Goal: Check status: Check status

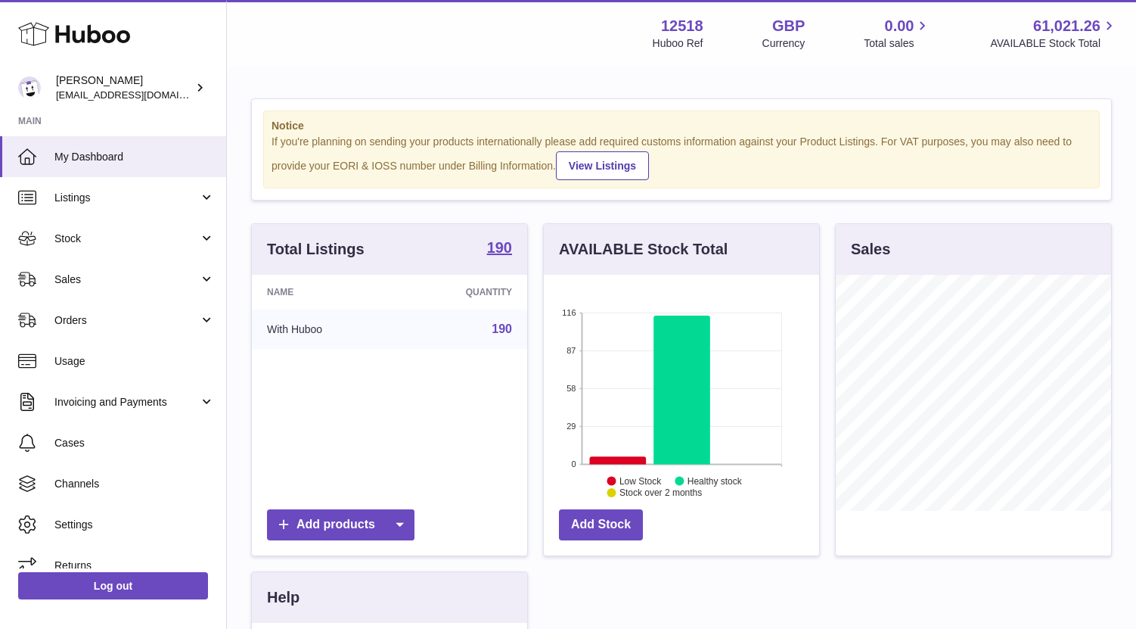
scroll to position [236, 275]
click at [76, 250] on link "Stock" at bounding box center [113, 238] width 226 height 41
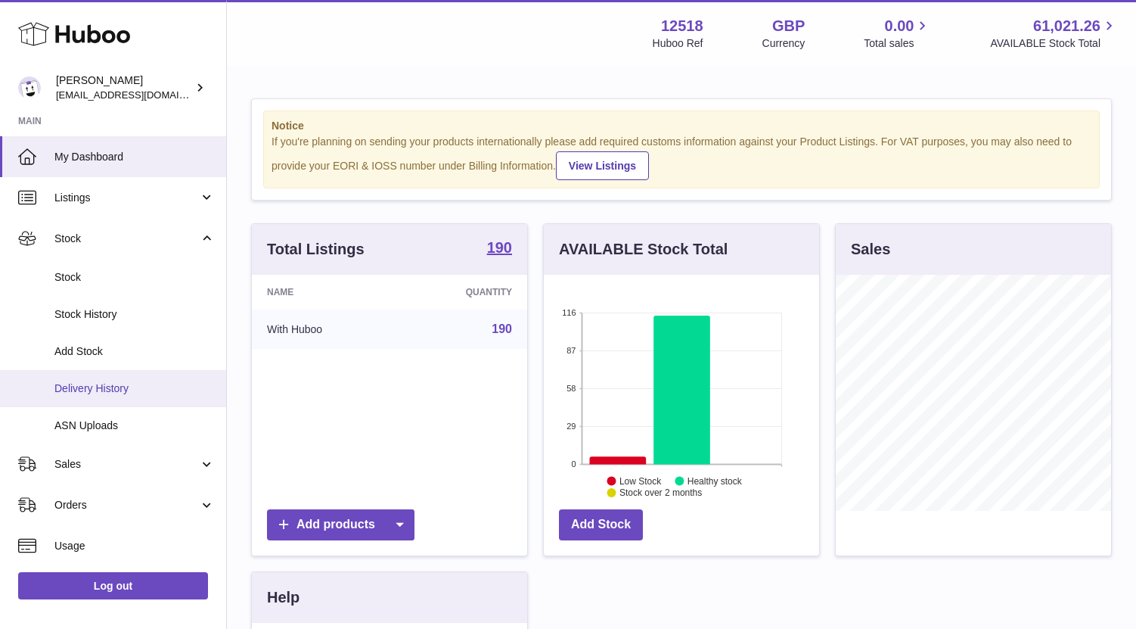
click at [89, 392] on span "Delivery History" at bounding box center [134, 388] width 160 height 14
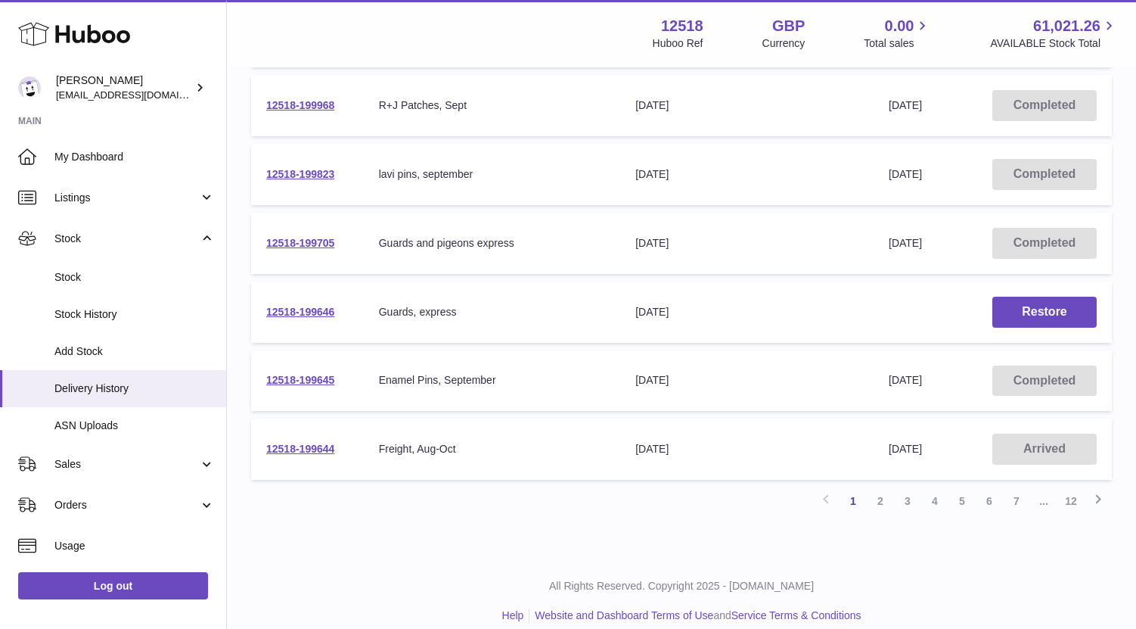
scroll to position [525, 0]
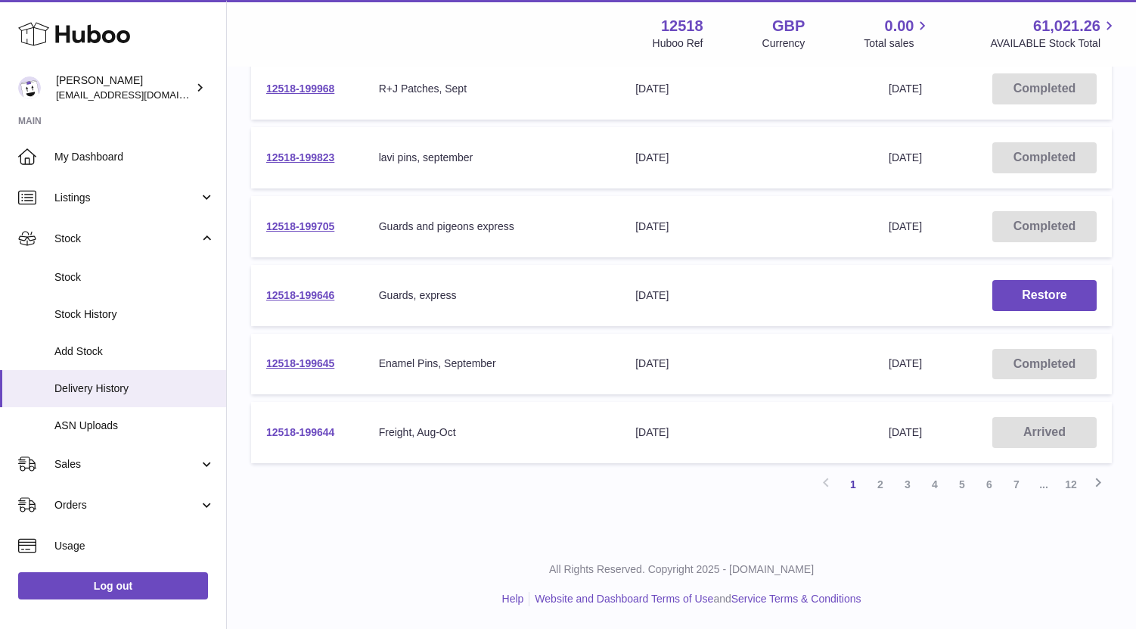
click at [318, 434] on link "12518-199644" at bounding box center [300, 432] width 68 height 12
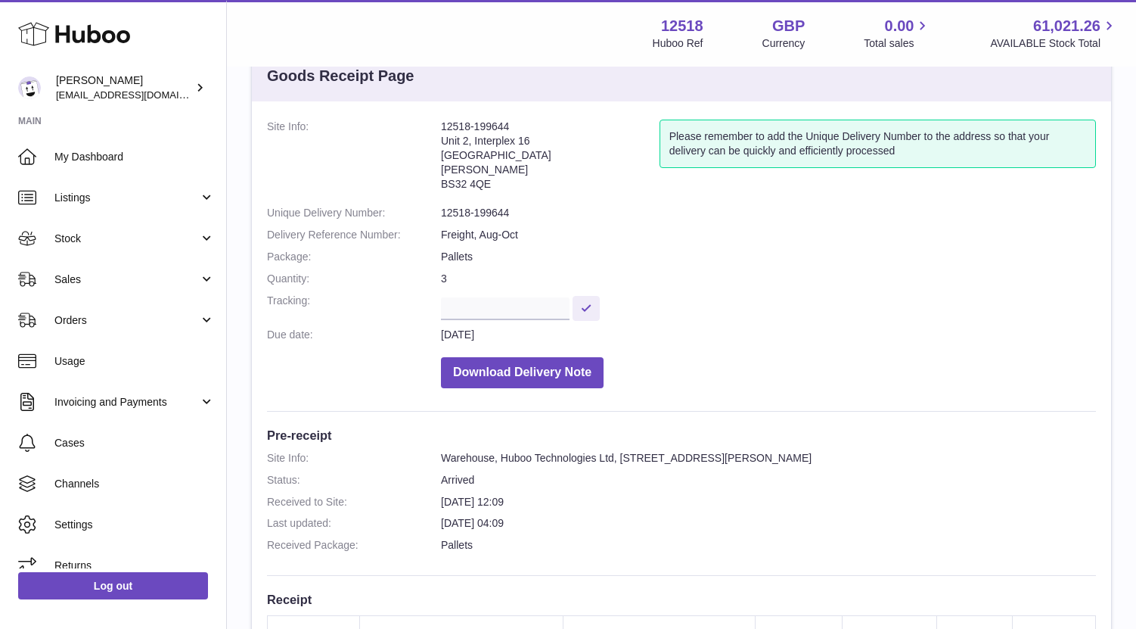
scroll to position [52, 0]
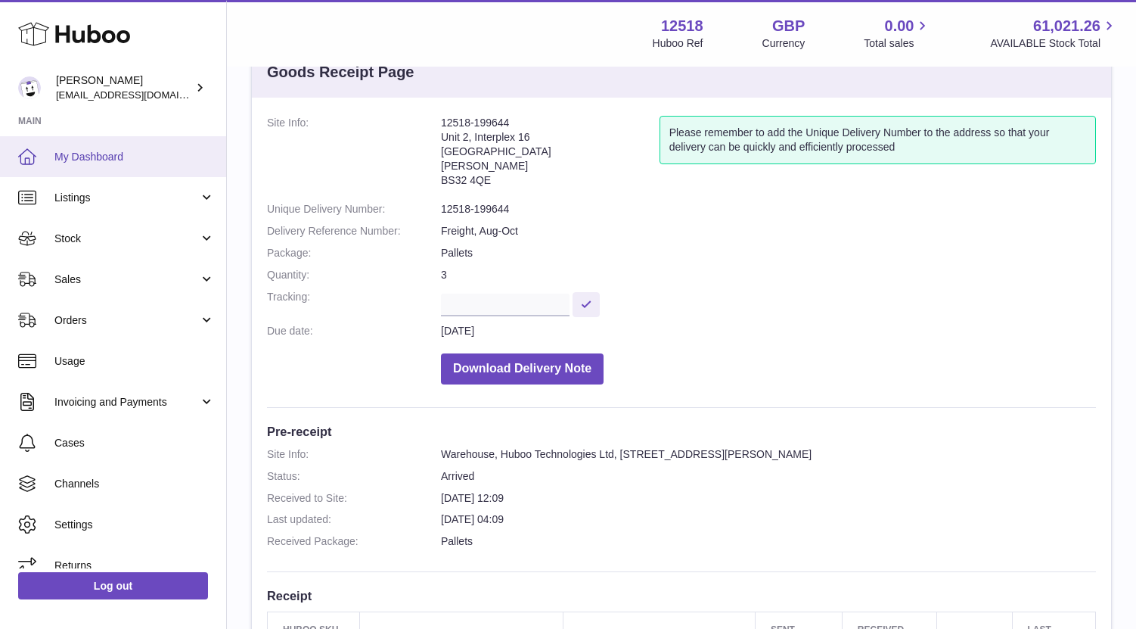
click at [111, 151] on span "My Dashboard" at bounding box center [134, 157] width 160 height 14
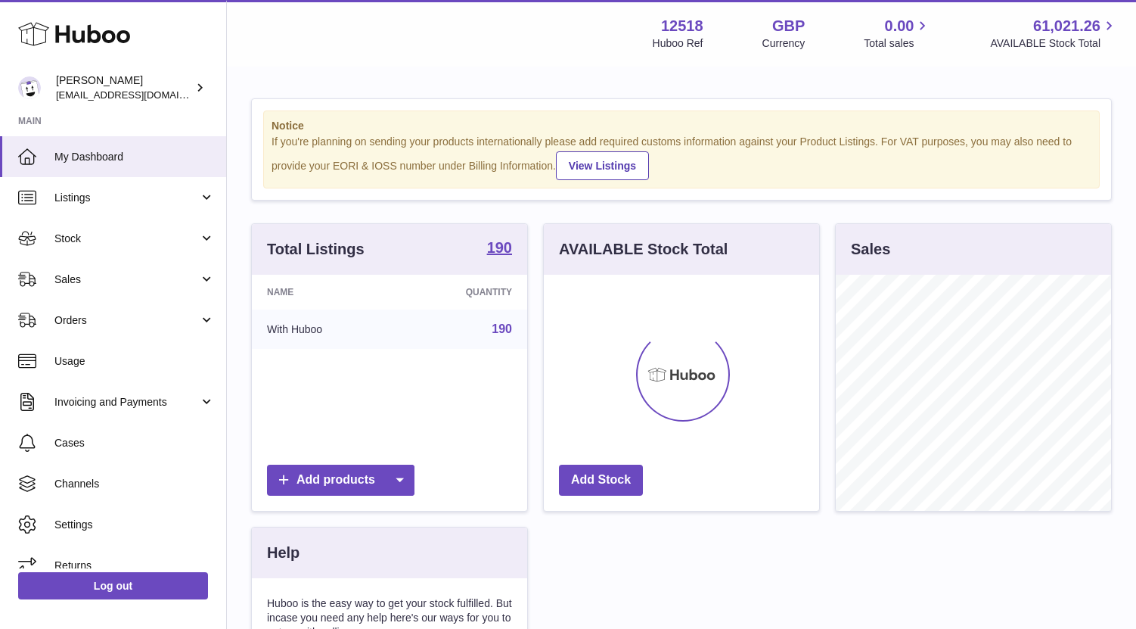
scroll to position [236, 275]
